Goal: Task Accomplishment & Management: Manage account settings

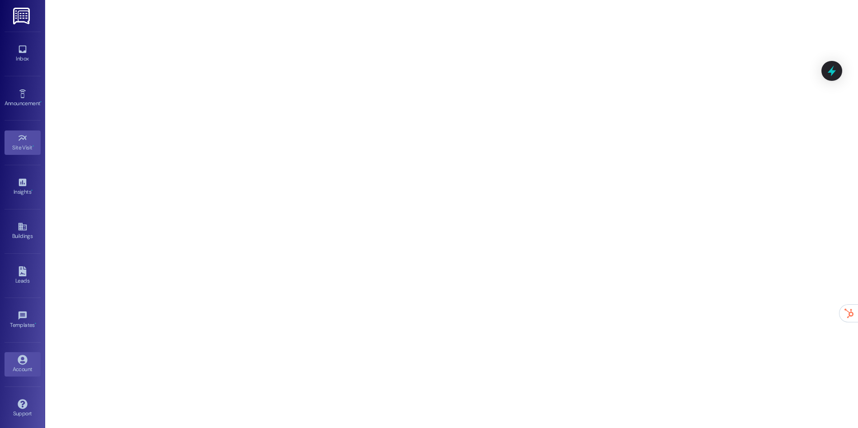
click at [26, 359] on link "Account" at bounding box center [23, 364] width 36 height 24
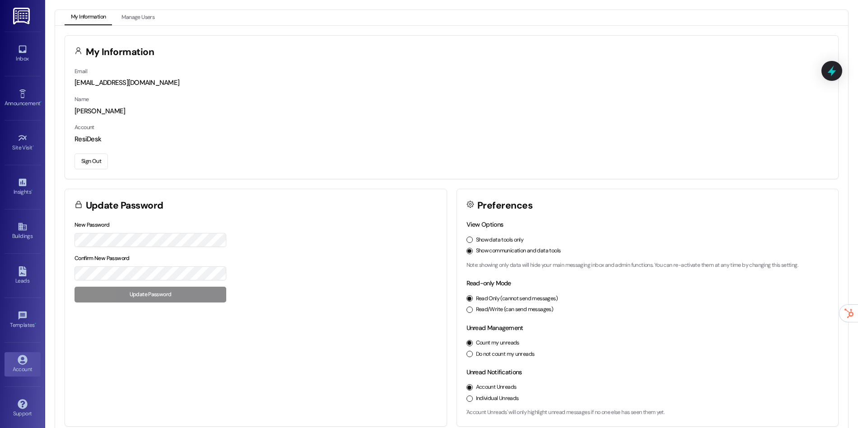
click at [90, 165] on button "Sign Out" at bounding box center [90, 161] width 33 height 16
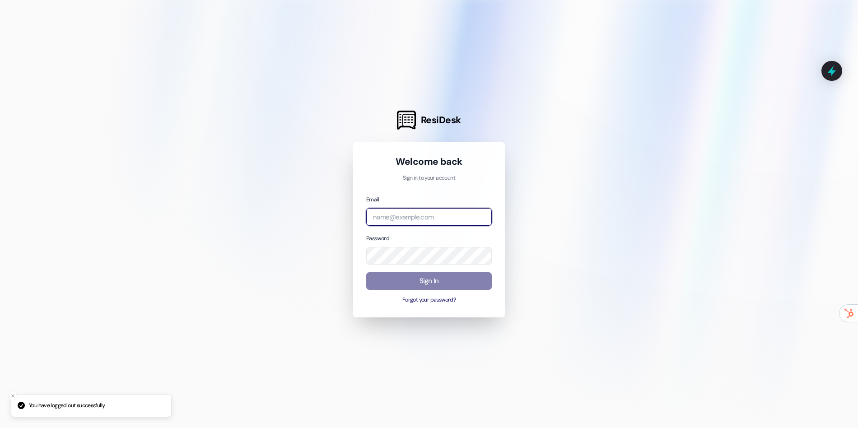
click at [425, 217] on input "email" at bounding box center [429, 217] width 126 height 18
type input "[EMAIL_ADDRESS][DOMAIN_NAME]"
